Goal: Transaction & Acquisition: Obtain resource

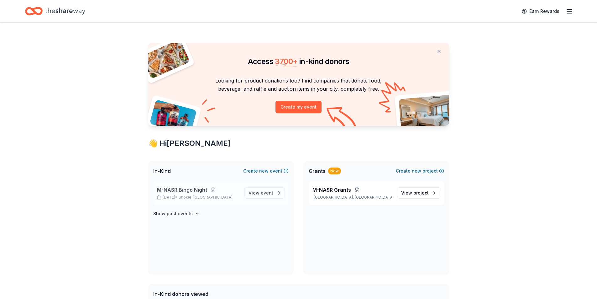
click at [177, 190] on span "M-NASR Bingo Night" at bounding box center [182, 190] width 50 height 8
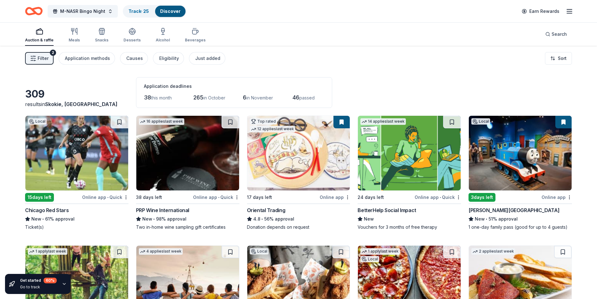
click at [338, 122] on button at bounding box center [341, 122] width 16 height 13
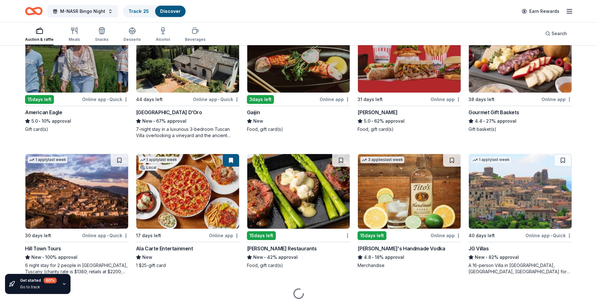
scroll to position [933, 0]
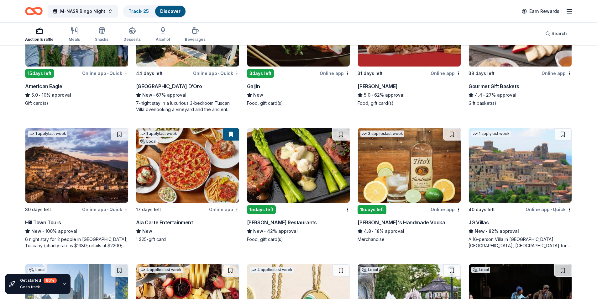
click at [389, 178] on img at bounding box center [409, 165] width 103 height 75
click at [454, 133] on button at bounding box center [452, 134] width 18 height 13
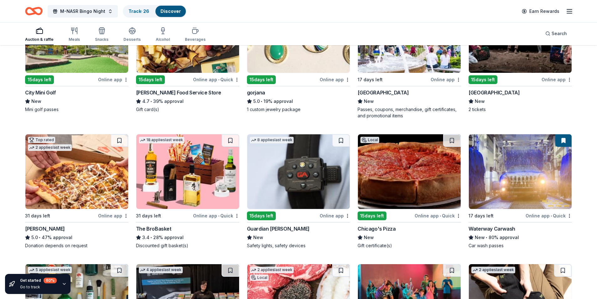
scroll to position [1293, 0]
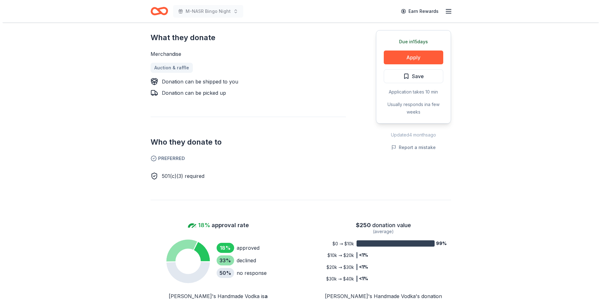
scroll to position [157, 0]
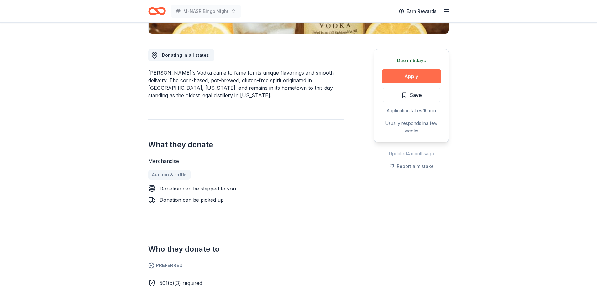
click at [428, 75] on button "Apply" at bounding box center [412, 76] width 60 height 14
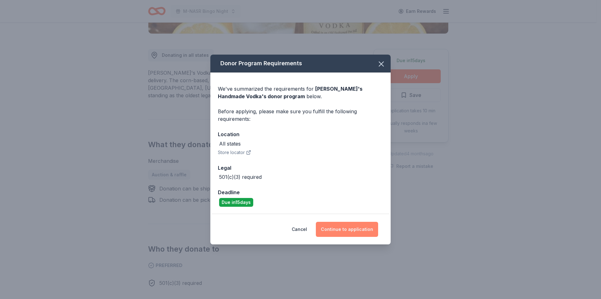
click at [341, 231] on button "Continue to application" at bounding box center [347, 228] width 62 height 15
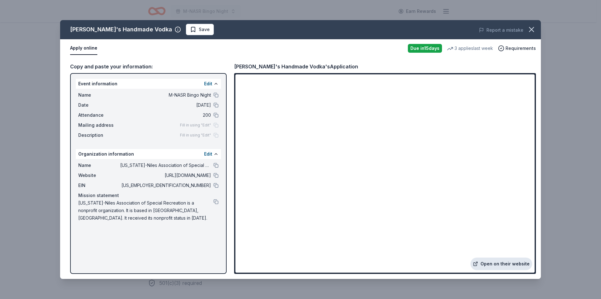
click at [490, 262] on link "Open on their website" at bounding box center [502, 263] width 62 height 13
